Goal: Information Seeking & Learning: Learn about a topic

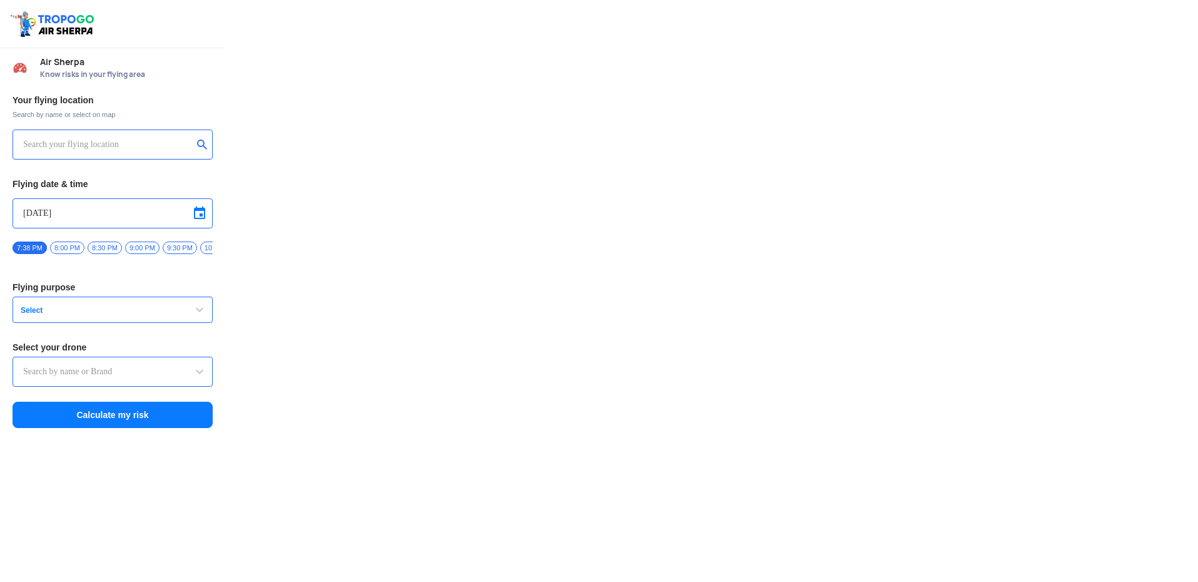
type input "DJI Mini2"
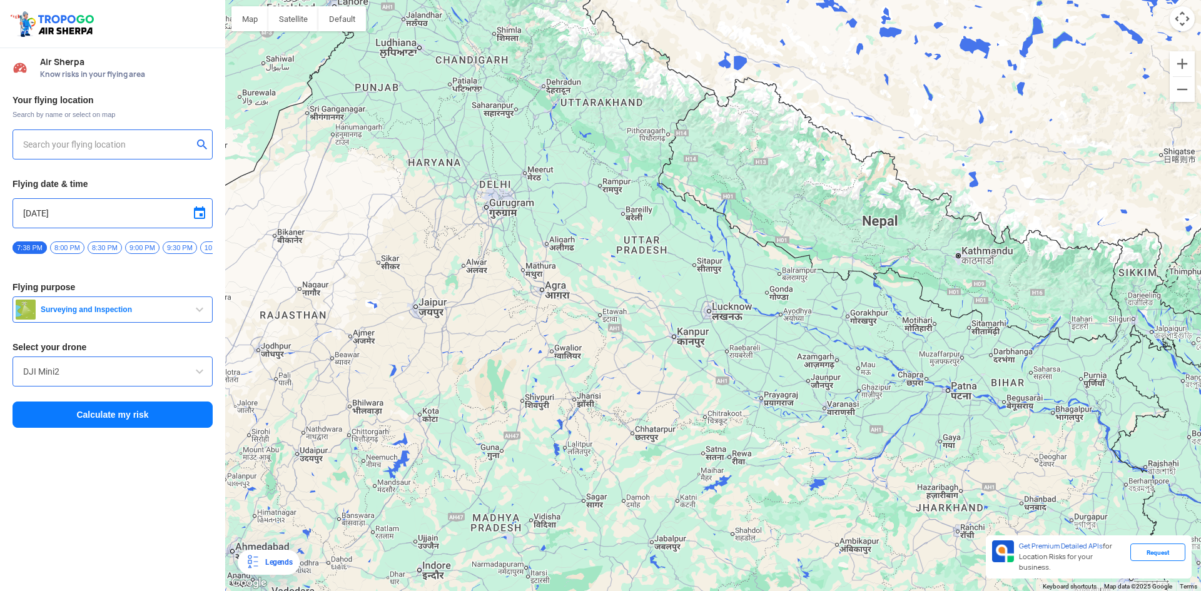
drag, startPoint x: 552, startPoint y: 252, endPoint x: 558, endPoint y: 464, distance: 211.6
click at [558, 464] on div at bounding box center [713, 295] width 976 height 591
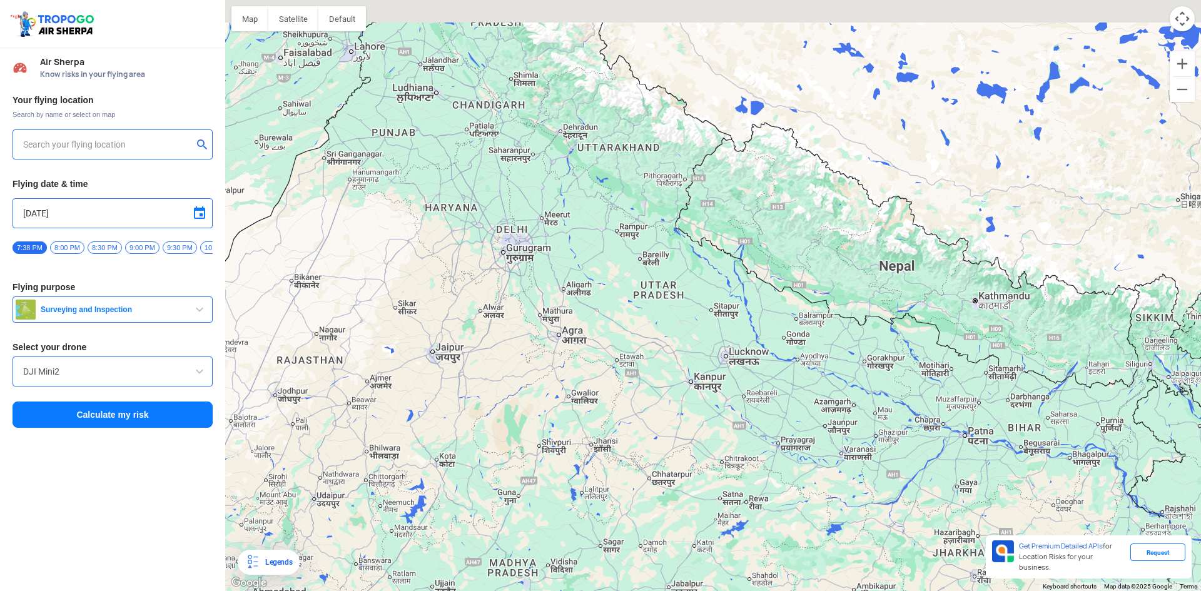
click at [594, 477] on div at bounding box center [713, 295] width 976 height 591
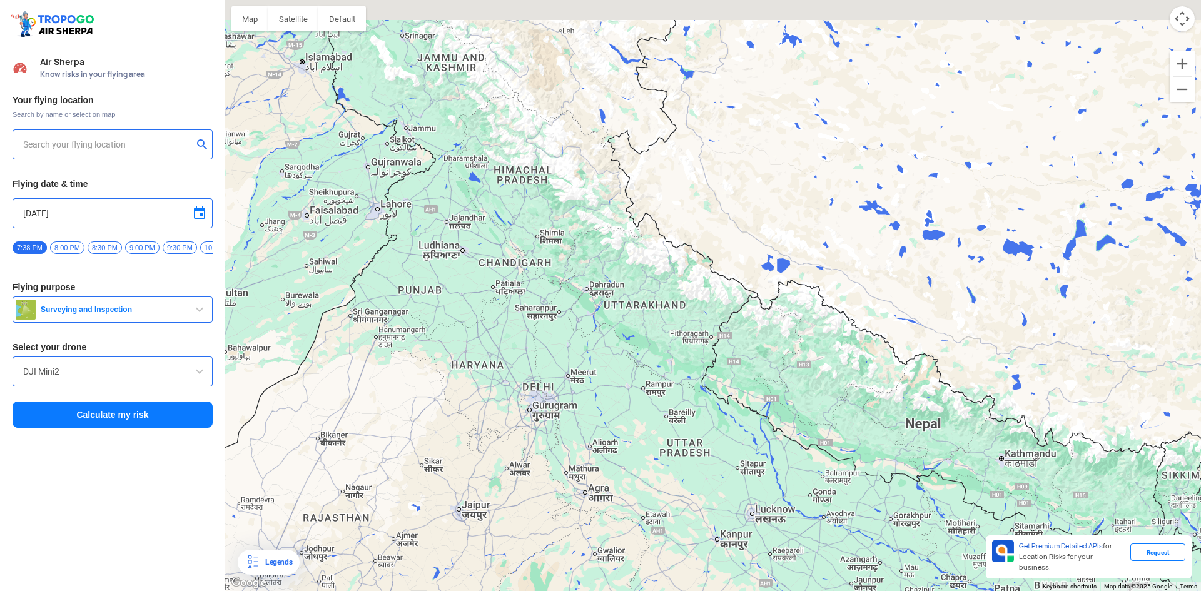
drag, startPoint x: 596, startPoint y: 434, endPoint x: 586, endPoint y: 481, distance: 47.4
click at [586, 481] on div at bounding box center [713, 295] width 976 height 591
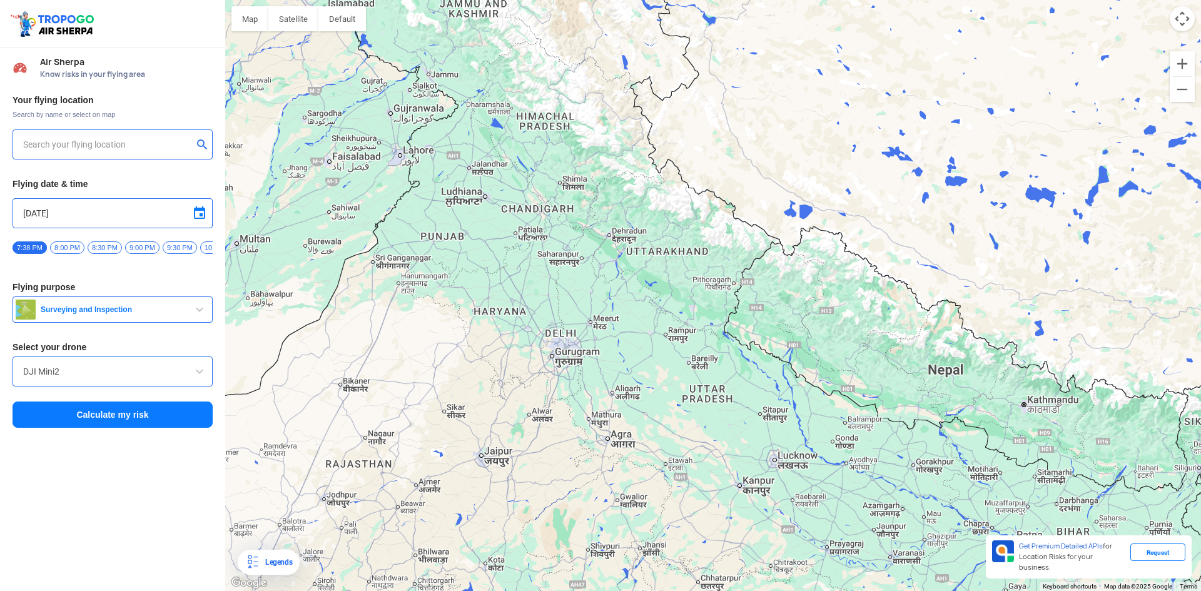
drag, startPoint x: 491, startPoint y: 402, endPoint x: 511, endPoint y: 342, distance: 63.5
click at [511, 342] on div at bounding box center [713, 295] width 976 height 591
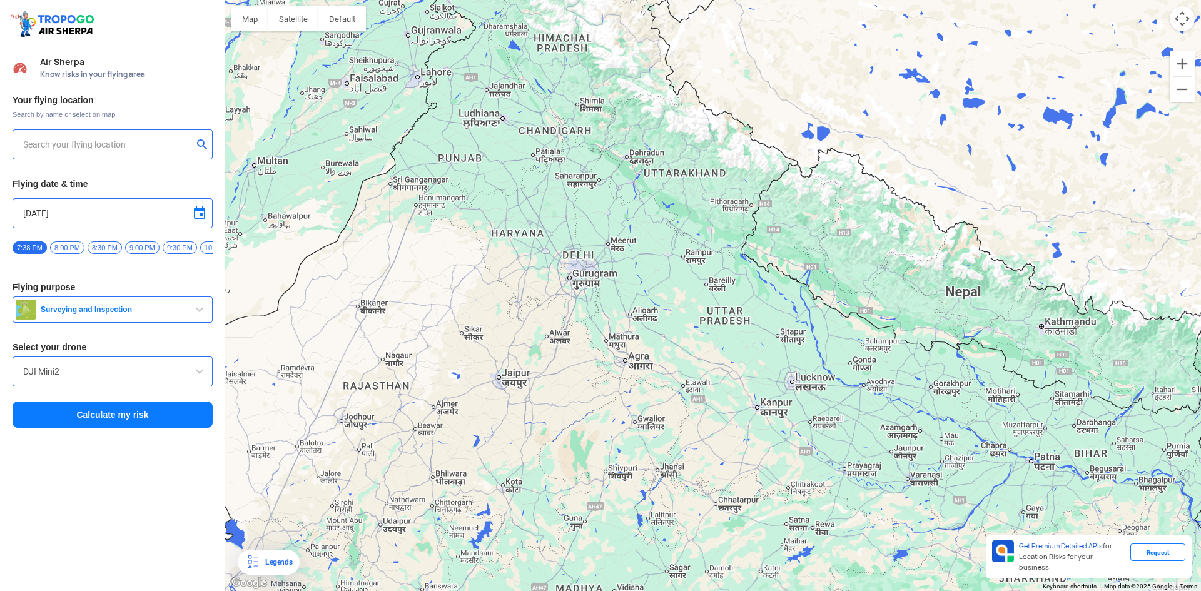
drag, startPoint x: 544, startPoint y: 395, endPoint x: 569, endPoint y: 314, distance: 85.1
click at [569, 314] on div at bounding box center [713, 295] width 976 height 591
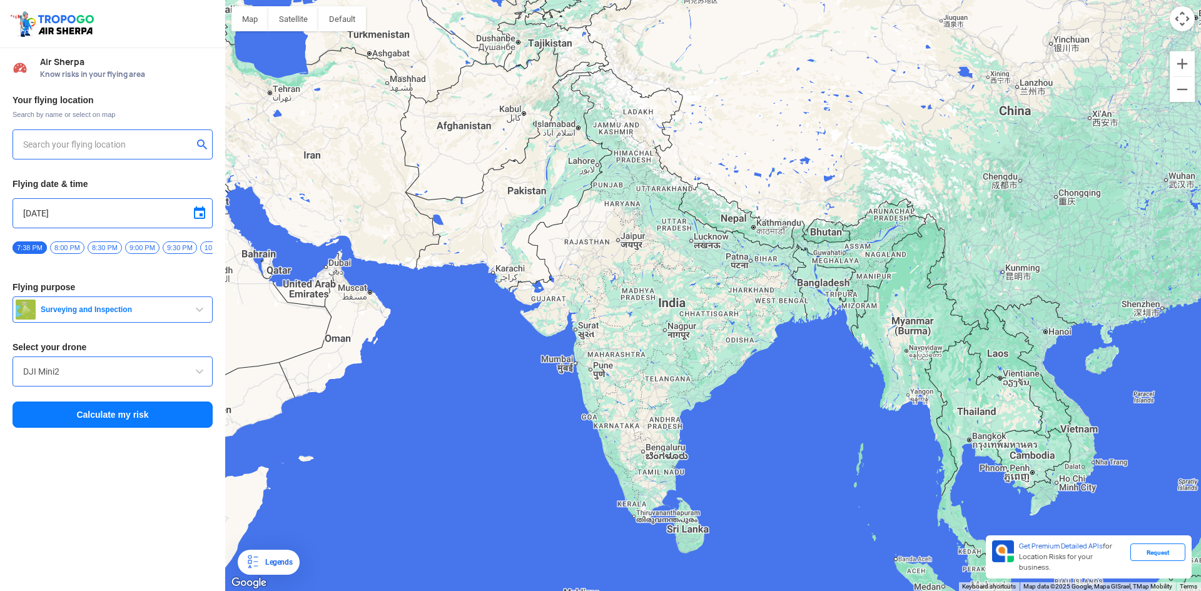
drag, startPoint x: 648, startPoint y: 300, endPoint x: 628, endPoint y: 378, distance: 80.7
click at [628, 378] on div at bounding box center [713, 295] width 976 height 591
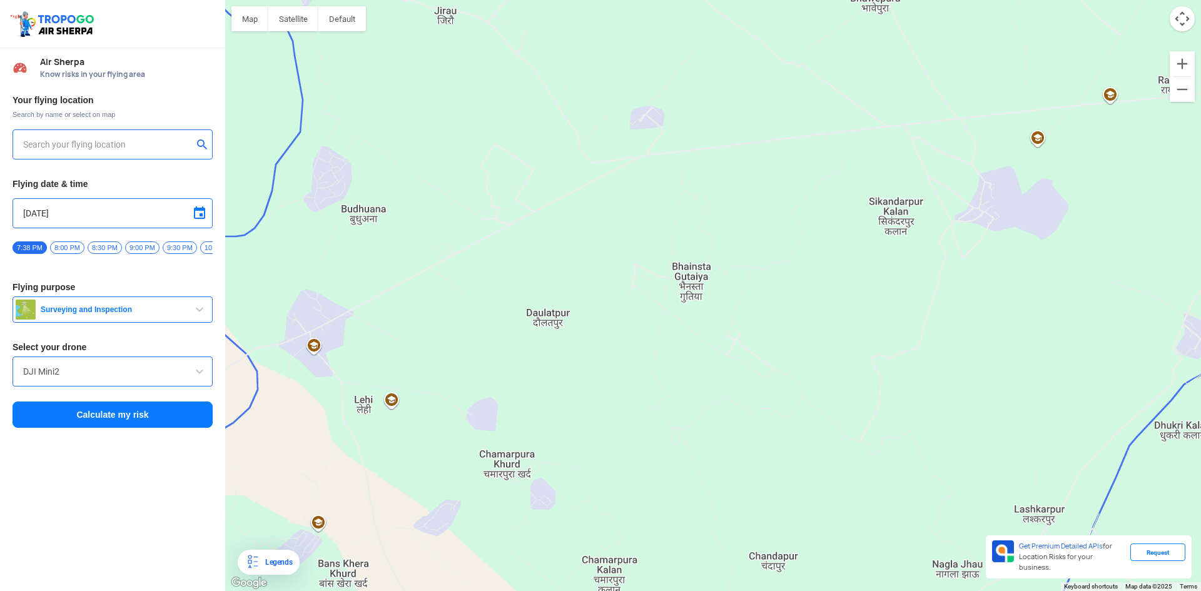
click at [389, 402] on div at bounding box center [713, 295] width 976 height 591
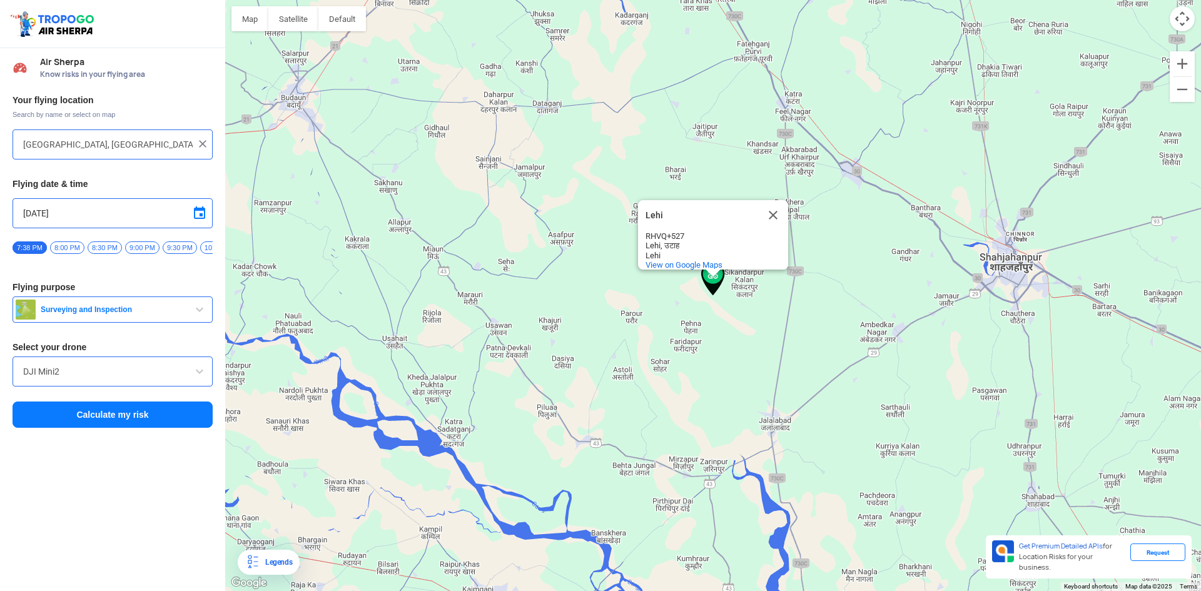
click at [710, 306] on div "Lehi Lehi RHVQ+527 Lehi, उटाह Lehi View on Google Maps" at bounding box center [713, 295] width 976 height 591
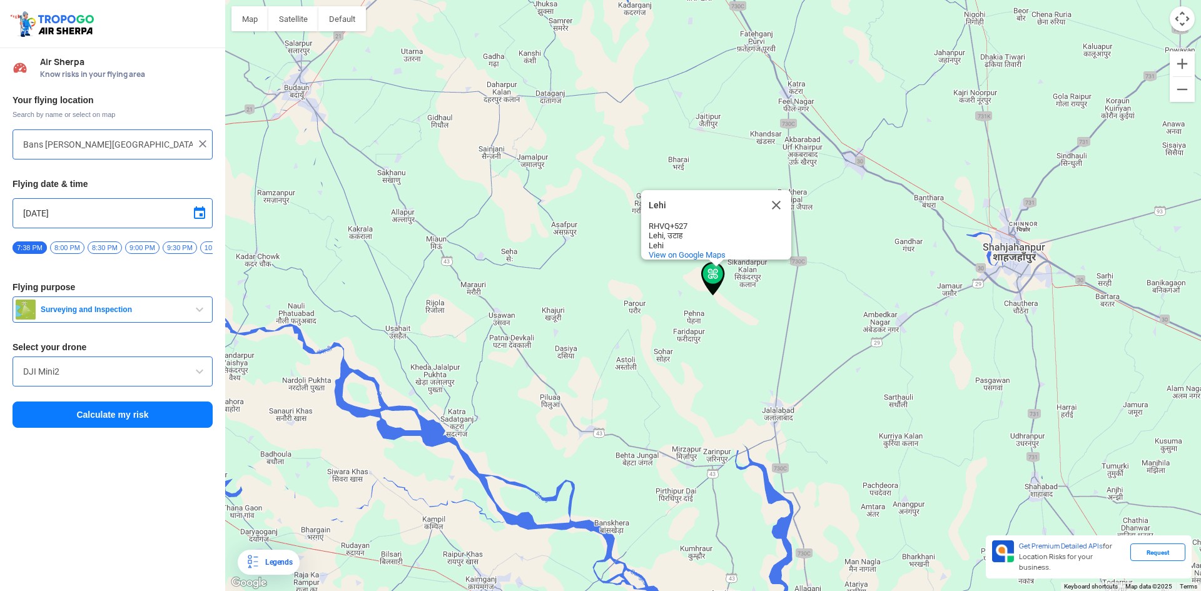
click at [735, 330] on div "Lehi Lehi RHVQ+527 Lehi, उटाह Lehi View on Google Maps" at bounding box center [713, 295] width 976 height 591
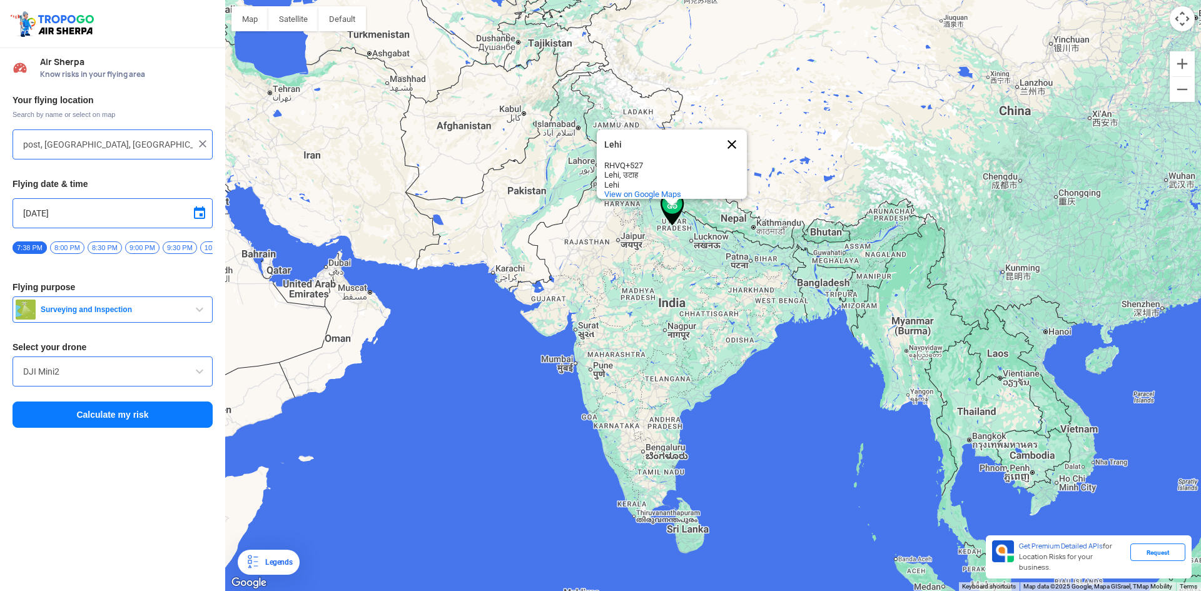
click at [734, 135] on button "Close" at bounding box center [732, 145] width 30 height 30
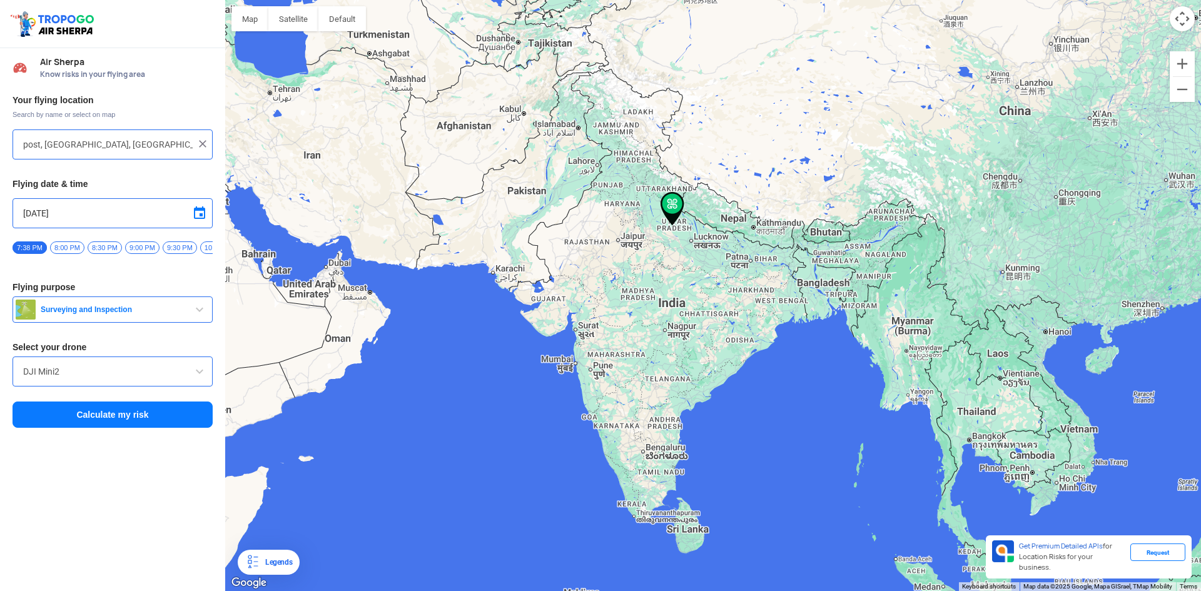
click at [1079, 364] on div at bounding box center [713, 295] width 976 height 591
type input "Unnamed Road"
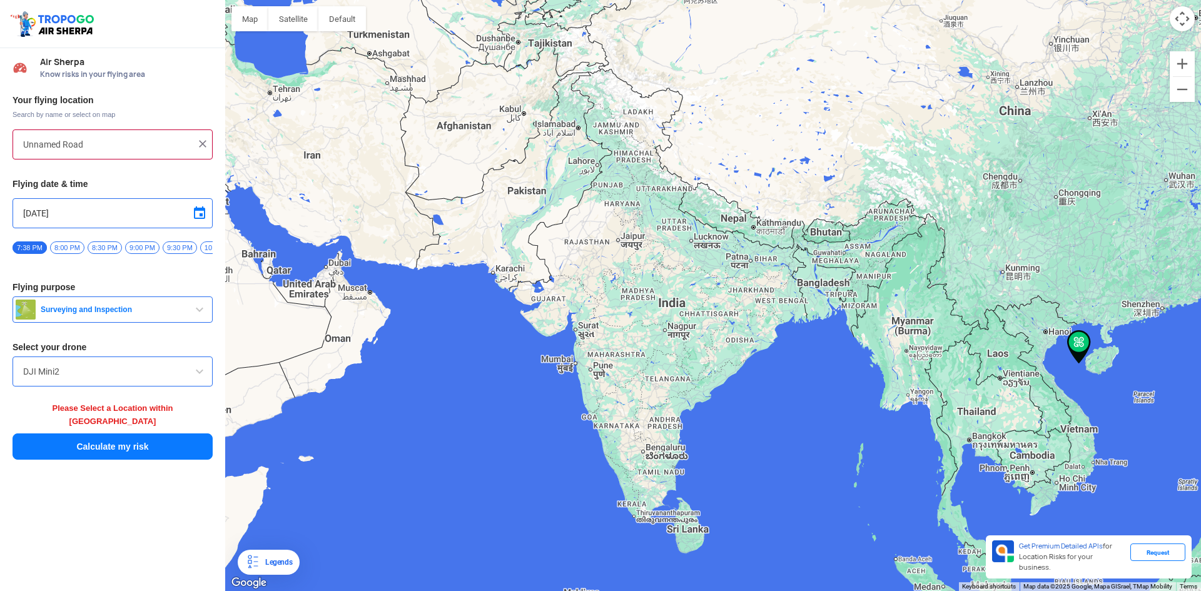
click at [1127, 354] on div at bounding box center [713, 295] width 976 height 591
click at [1069, 338] on div at bounding box center [713, 295] width 976 height 591
